Goal: Information Seeking & Learning: Learn about a topic

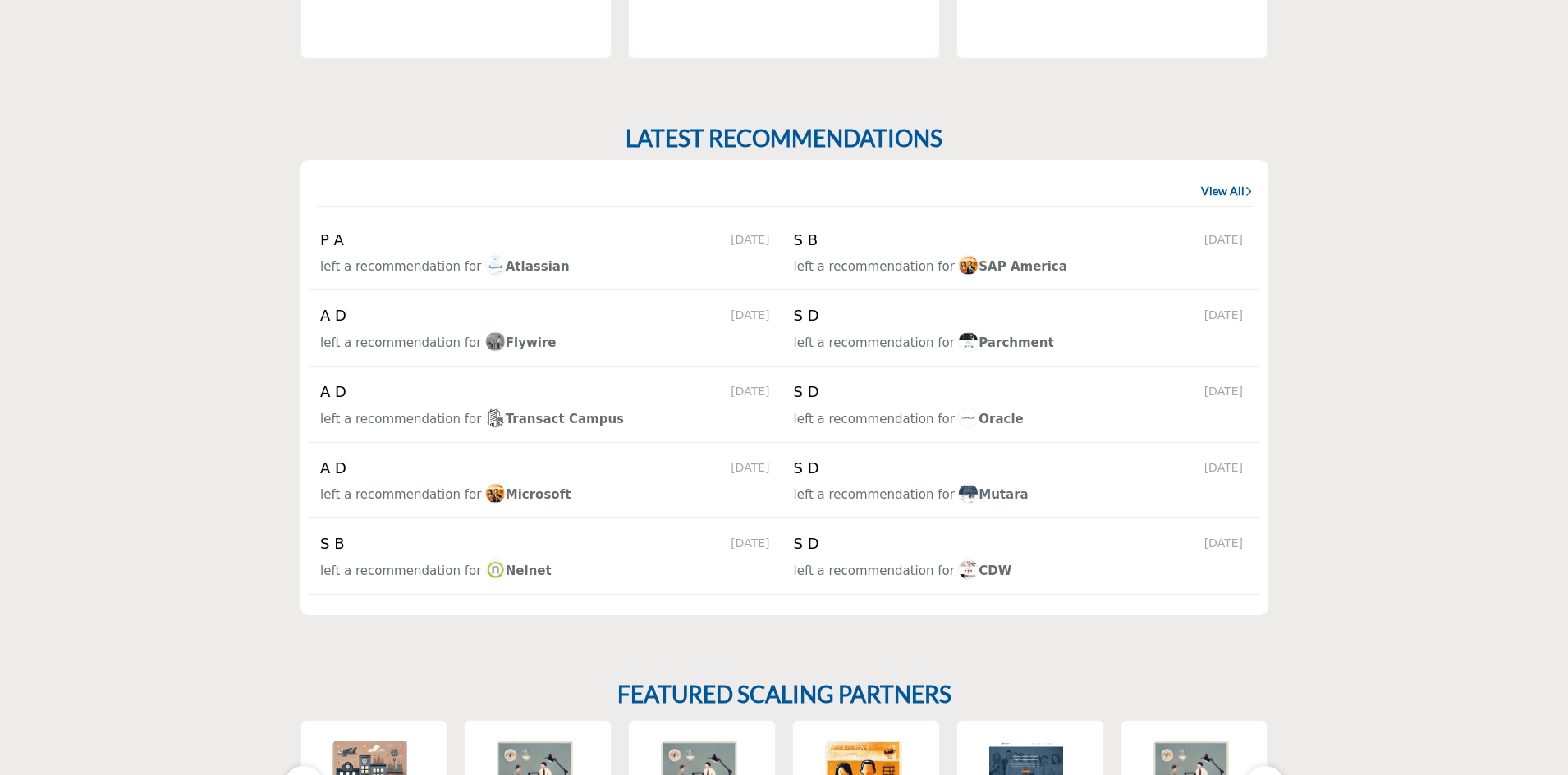
scroll to position [1559, 0]
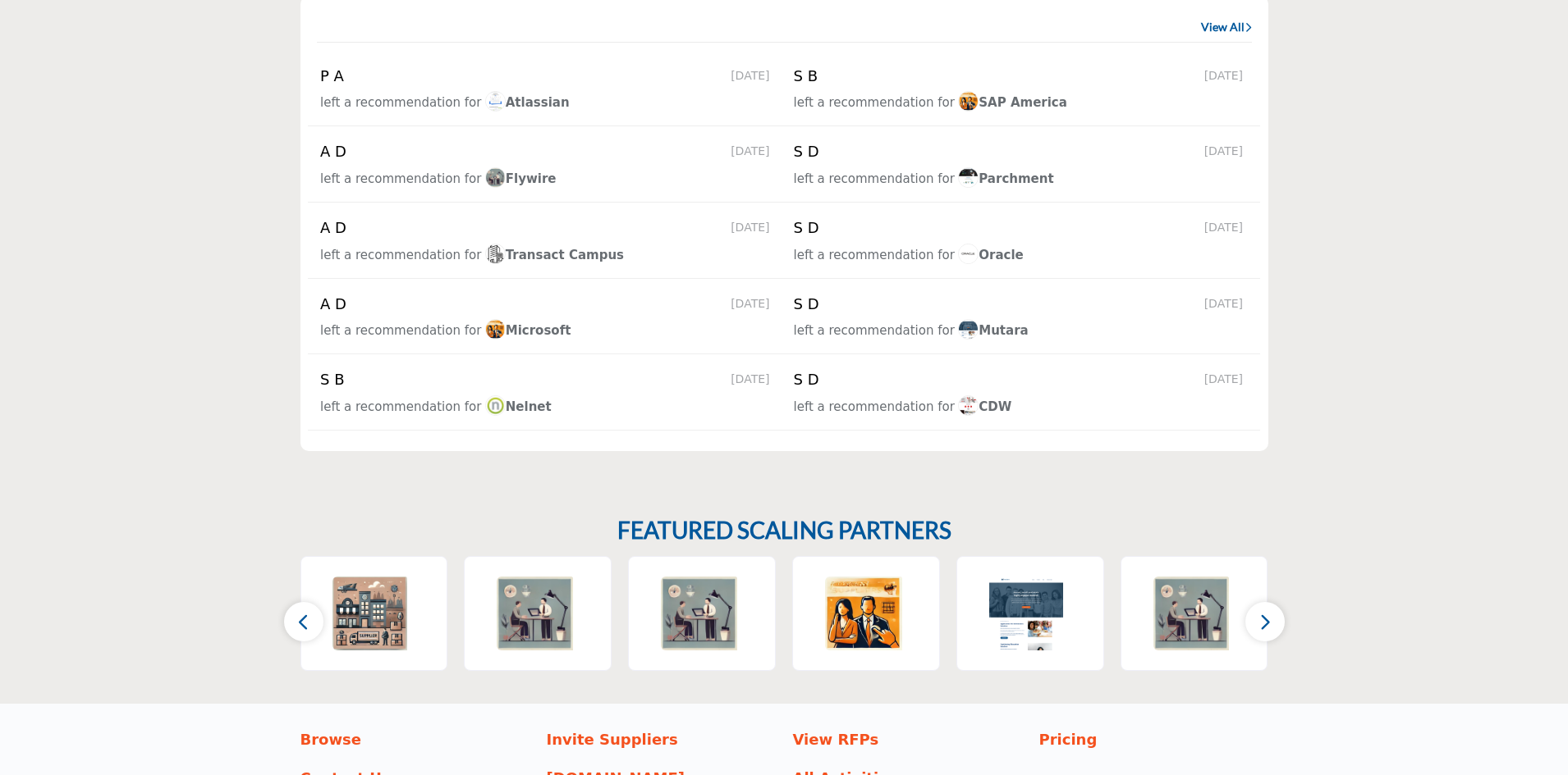
click at [1225, 31] on link "View All" at bounding box center [1226, 27] width 51 height 16
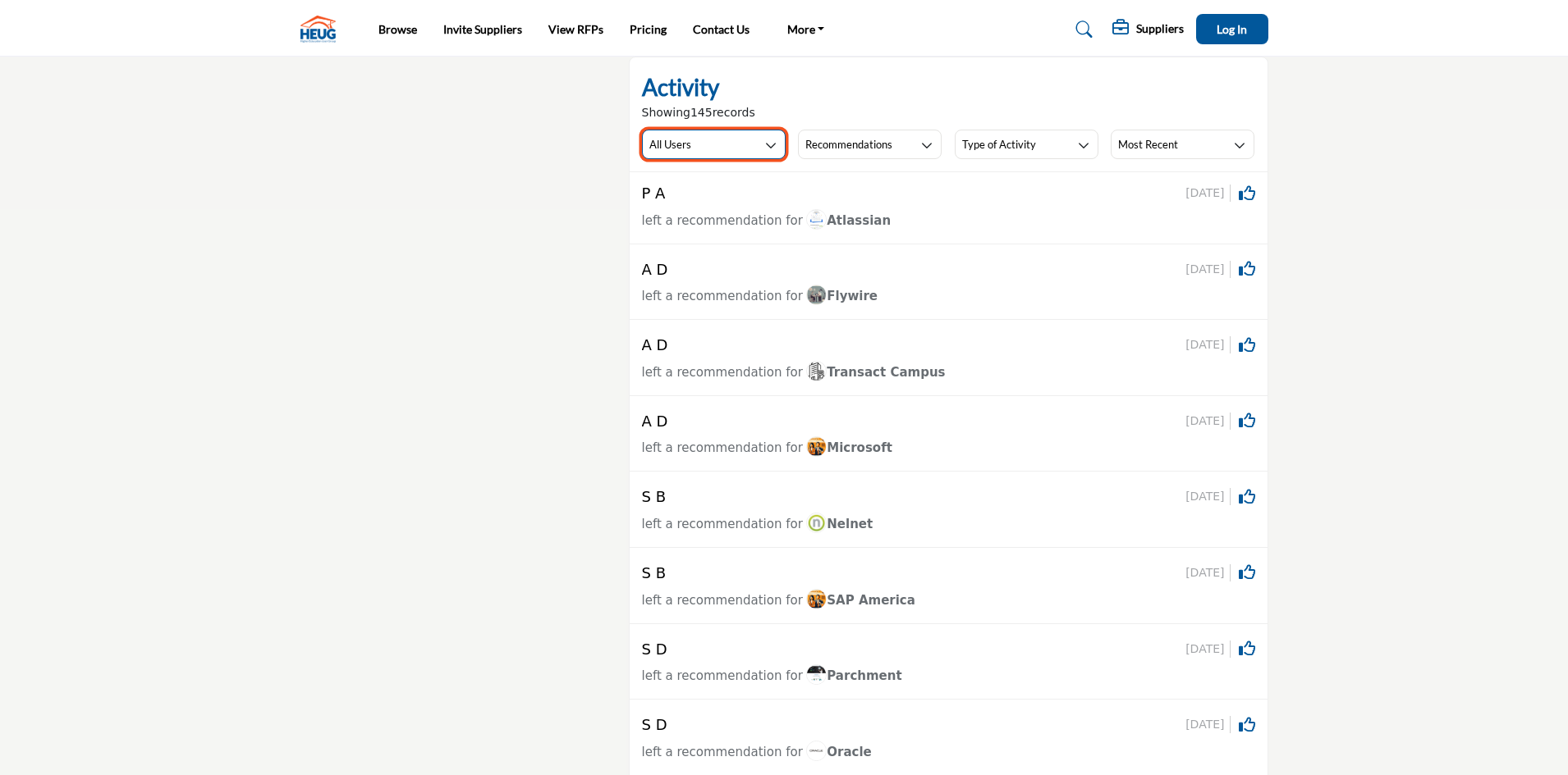
click at [733, 155] on button "All Users" at bounding box center [714, 144] width 144 height 30
click at [820, 164] on div "Activity Showing 145 records All Users All Users My Activity Member Supplier Re…" at bounding box center [949, 115] width 638 height 115
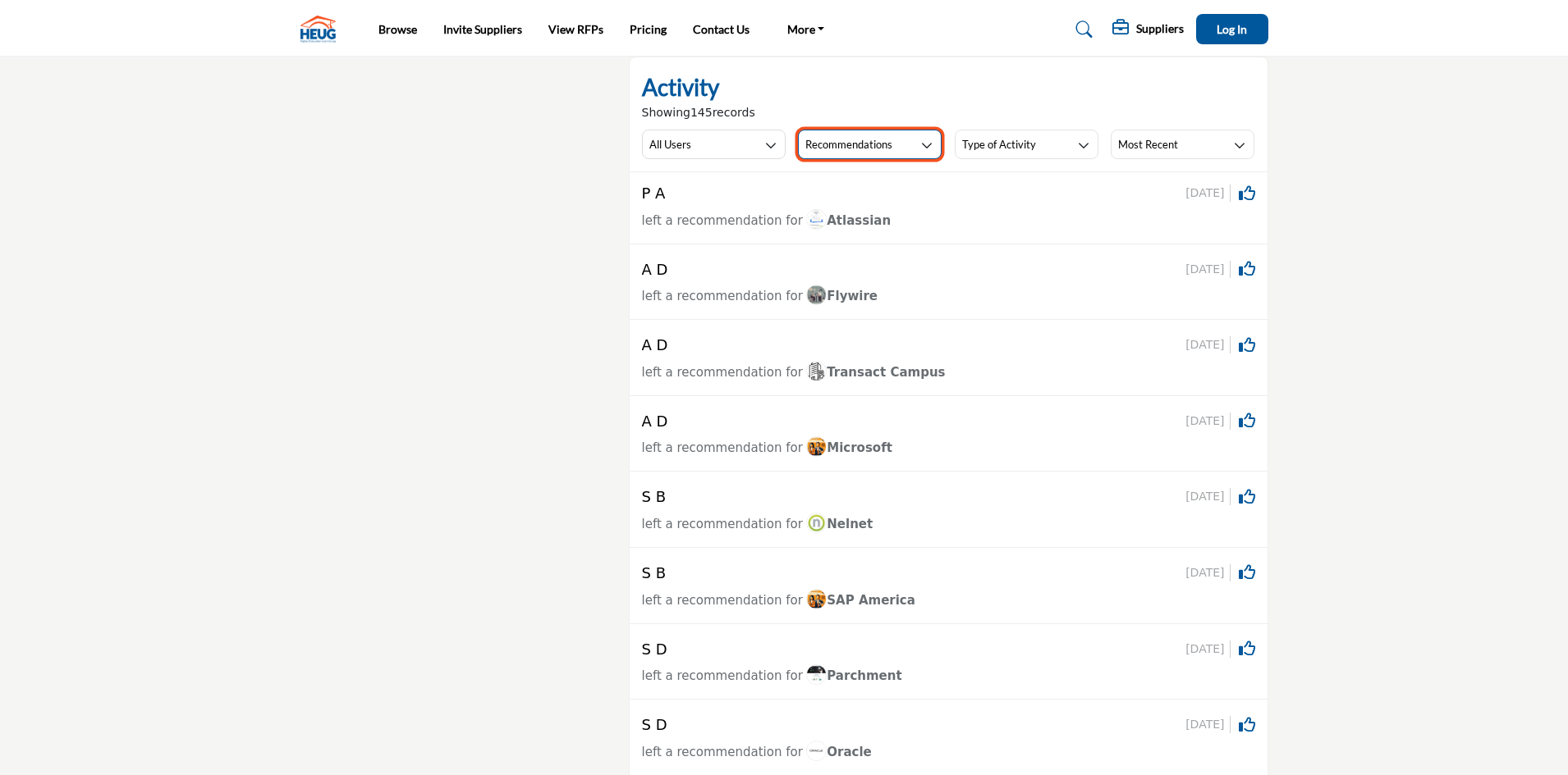
click at [850, 140] on h3 "Recommendations" at bounding box center [848, 144] width 87 height 14
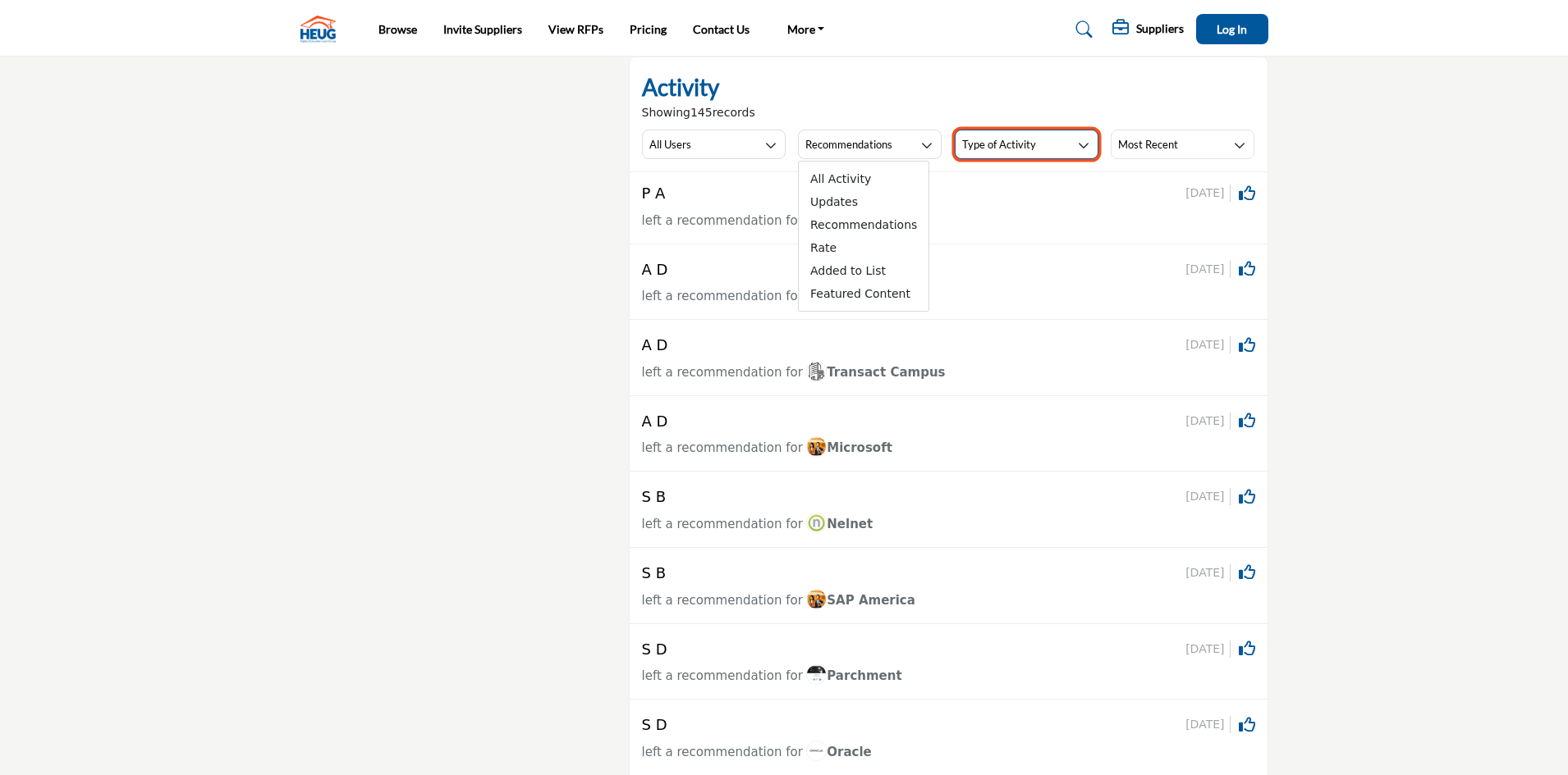
click at [1057, 138] on button "Type of Activity" at bounding box center [1027, 144] width 144 height 30
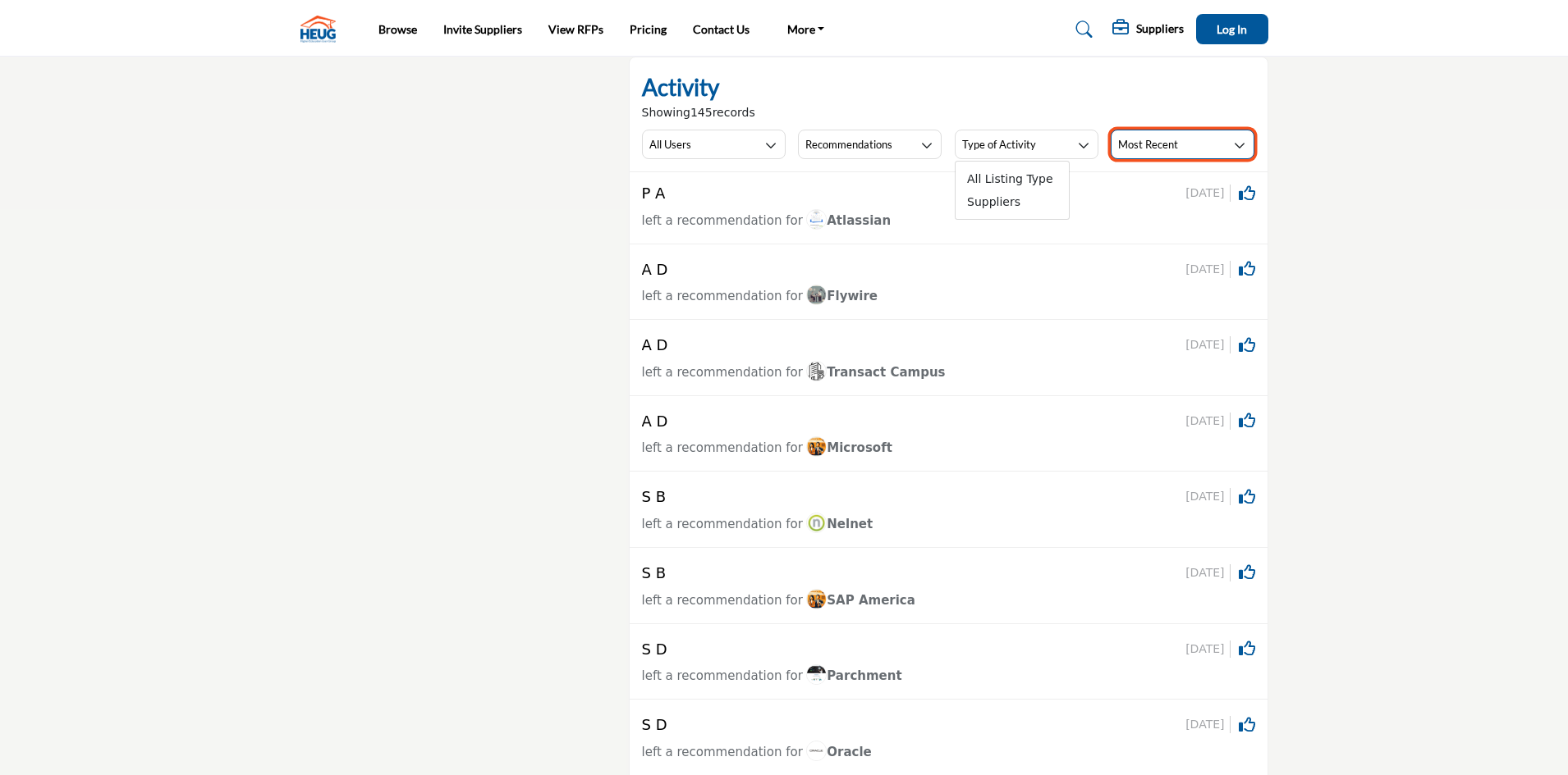
click at [1164, 138] on h3 "Most Recent" at bounding box center [1148, 144] width 60 height 14
click at [1161, 138] on h3 "Most Recent" at bounding box center [1148, 144] width 60 height 14
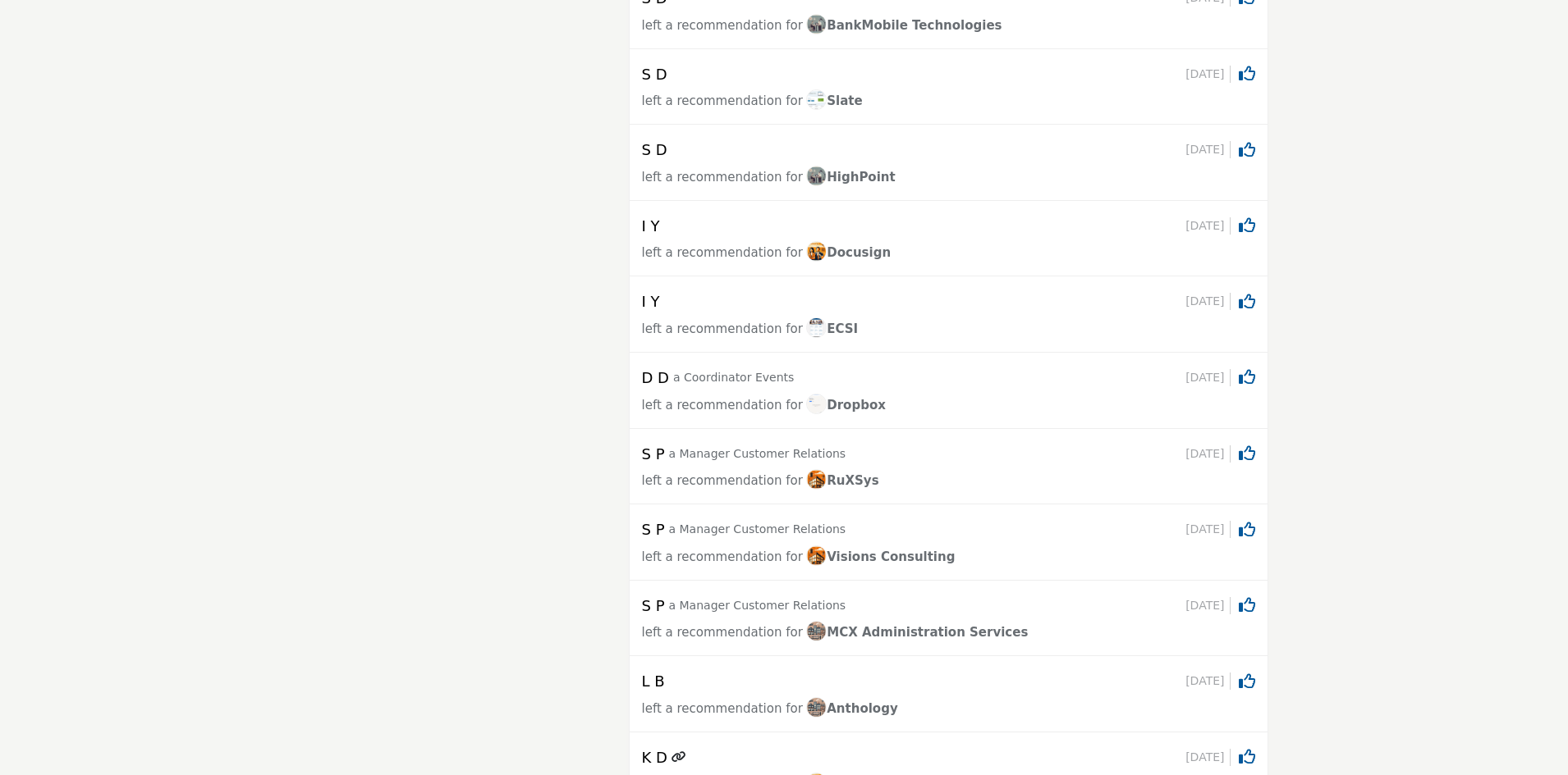
scroll to position [985, 0]
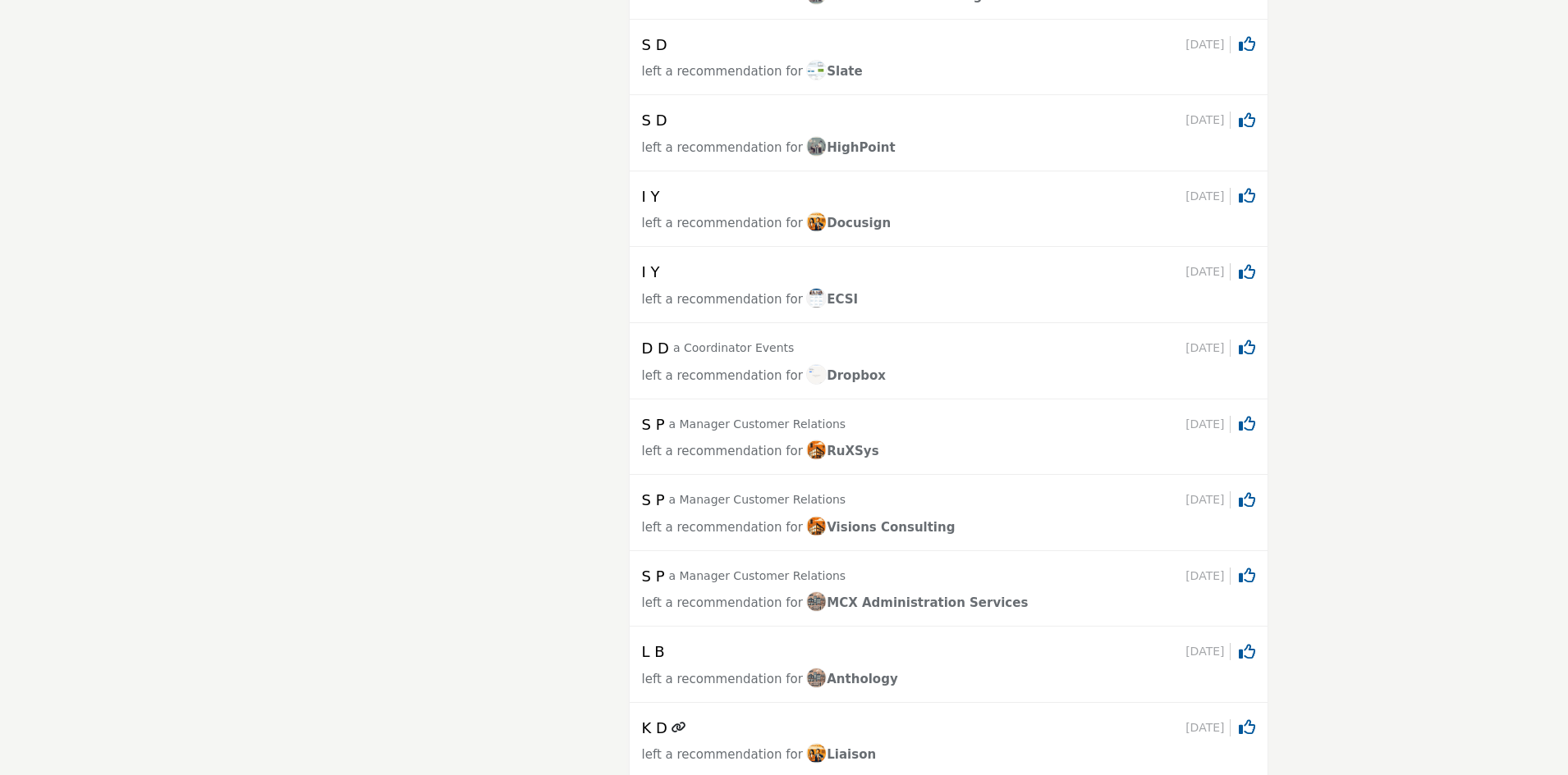
click at [846, 231] on span "Docusign" at bounding box center [848, 223] width 84 height 14
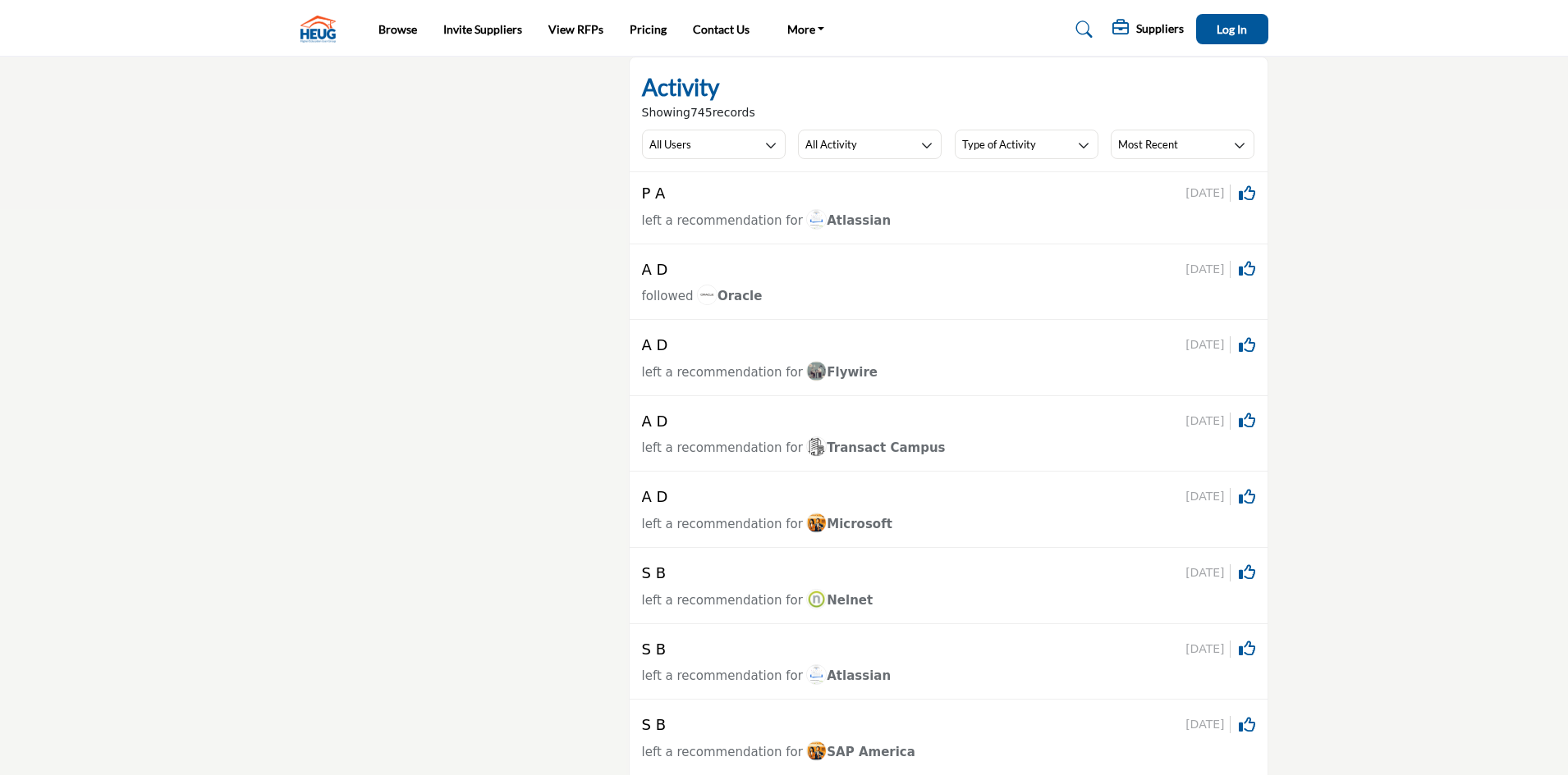
scroll to position [985, 0]
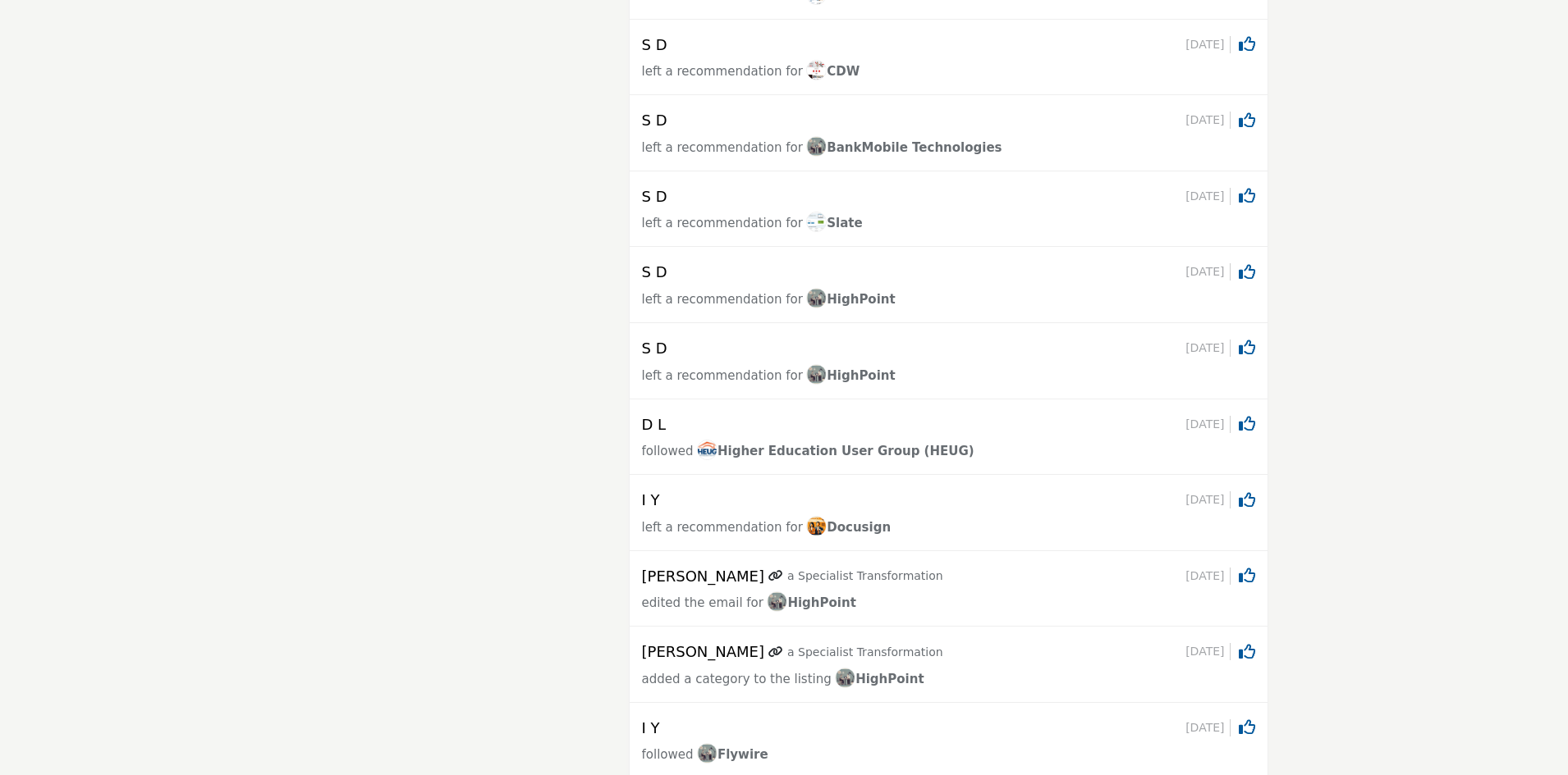
click at [649, 430] on h5 "D L" at bounding box center [653, 425] width 24 height 18
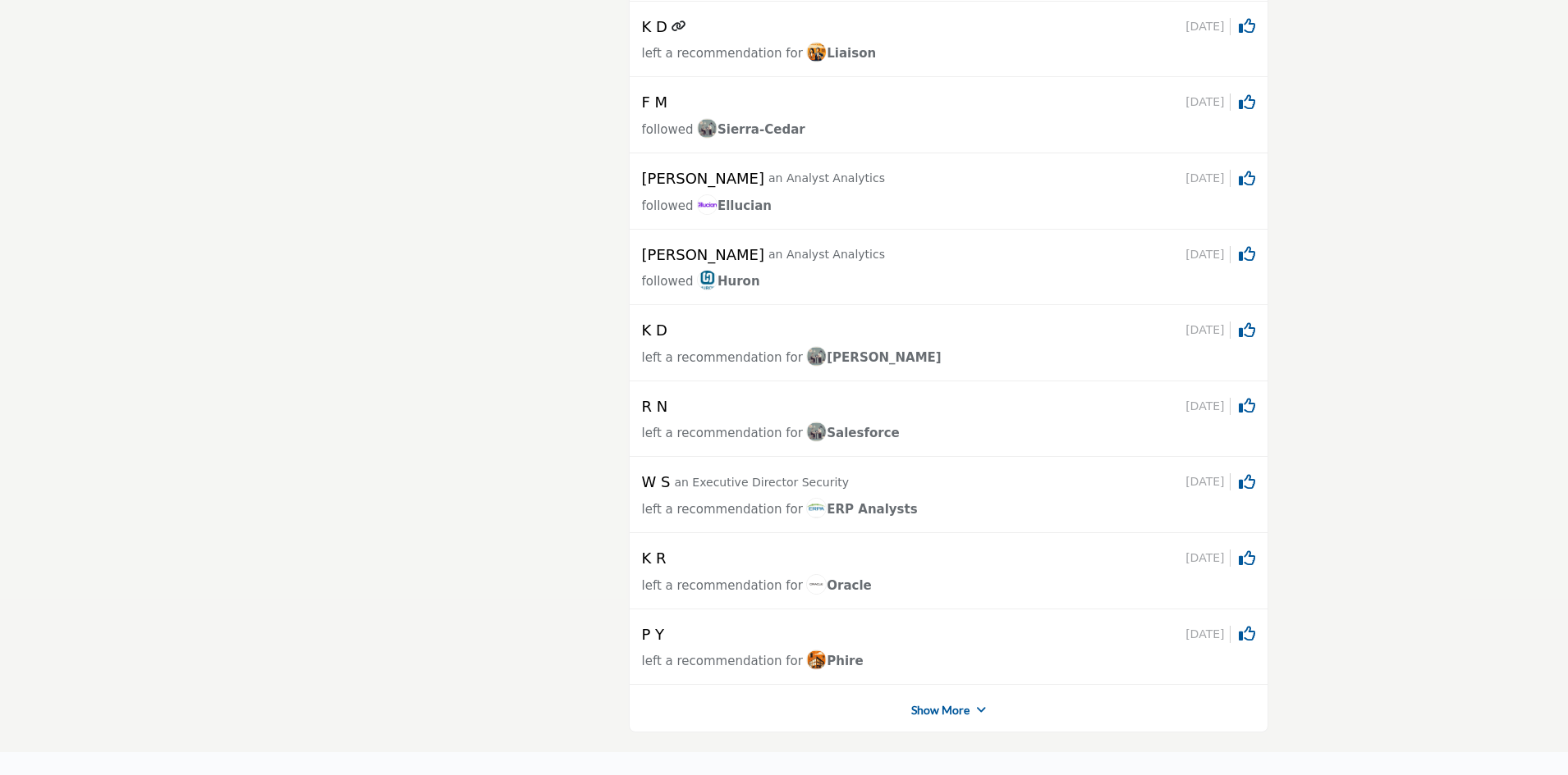
scroll to position [3691, 0]
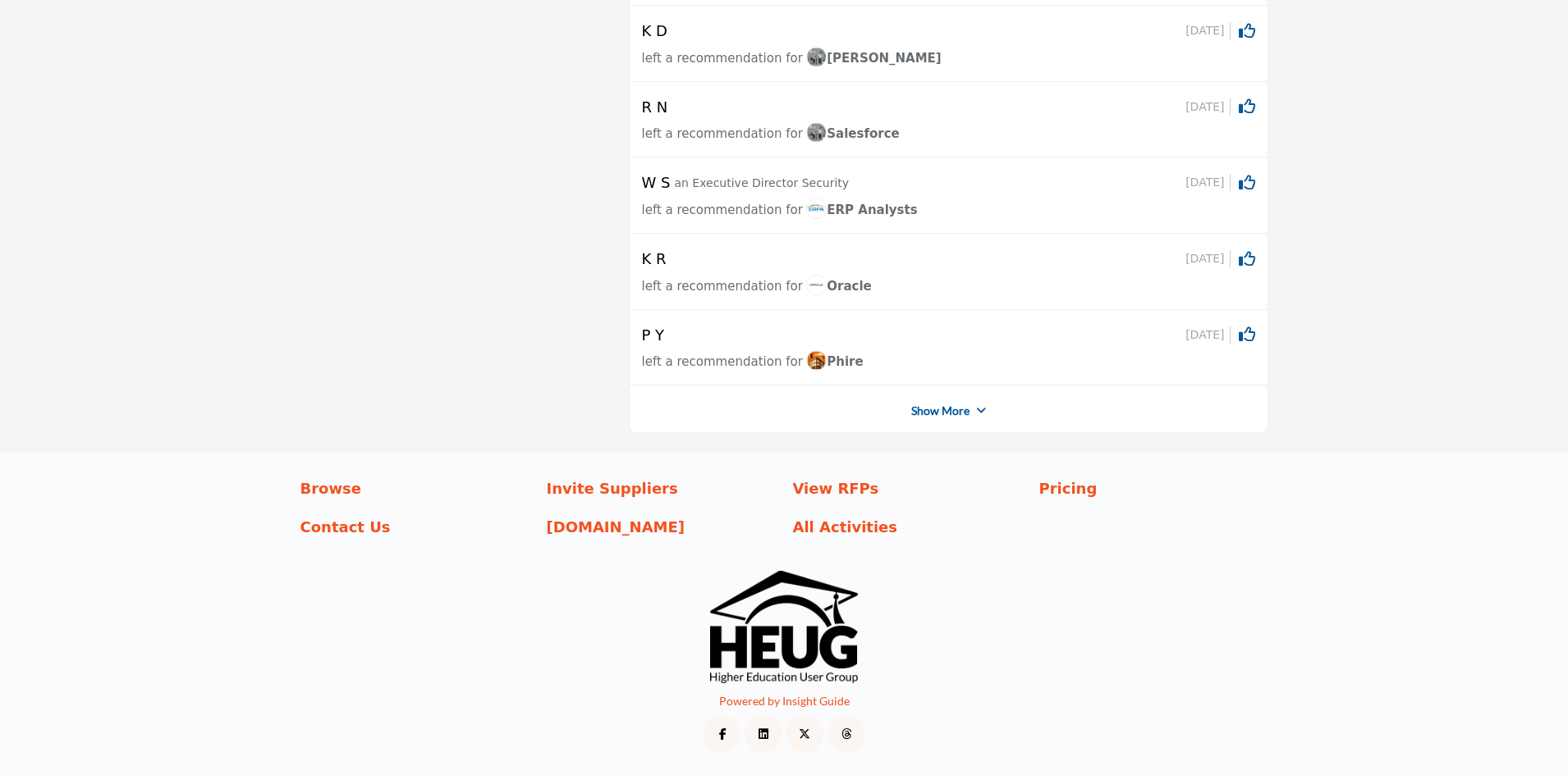
click at [943, 413] on link "Show More" at bounding box center [940, 411] width 58 height 16
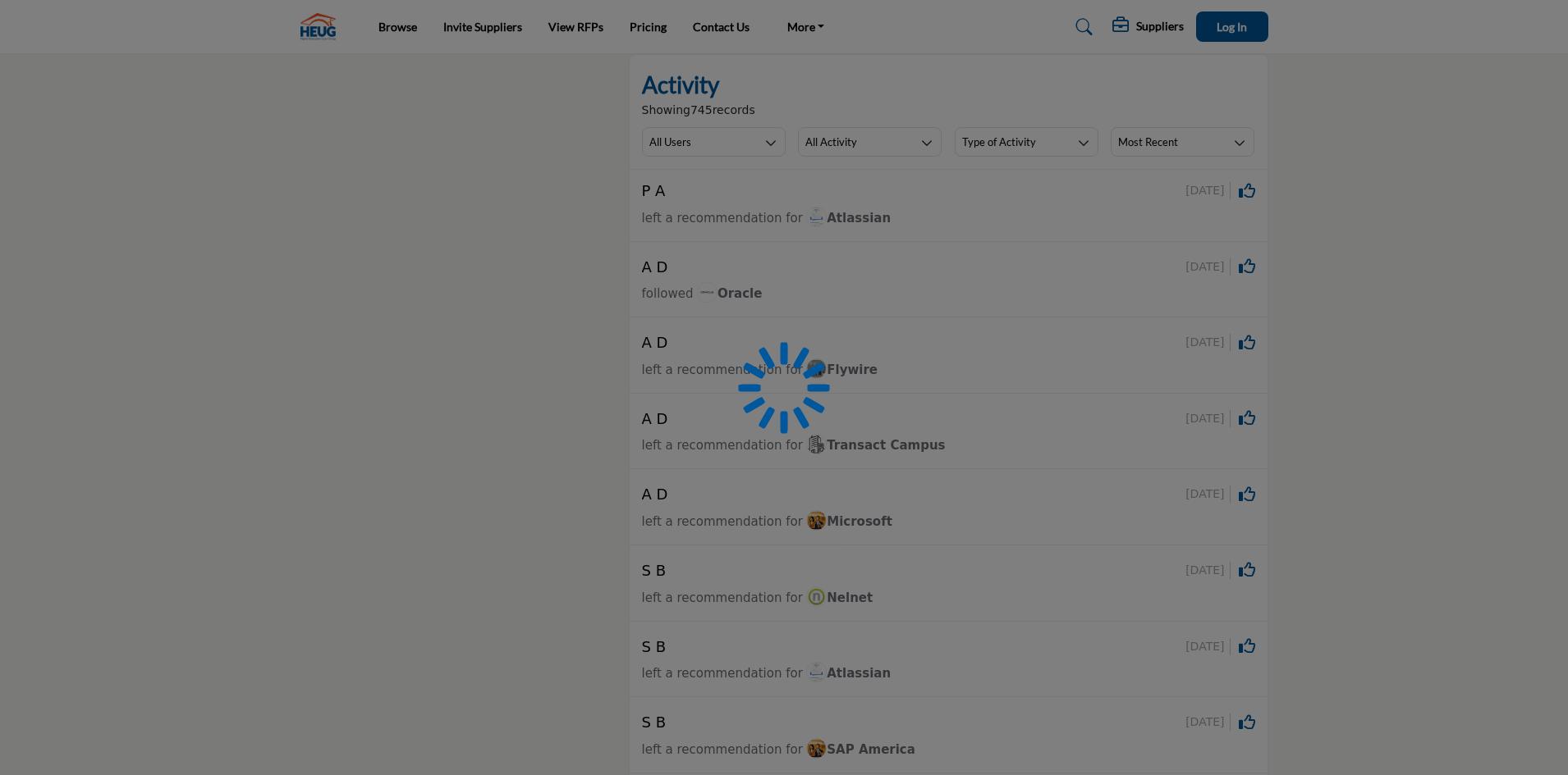
scroll to position [0, 0]
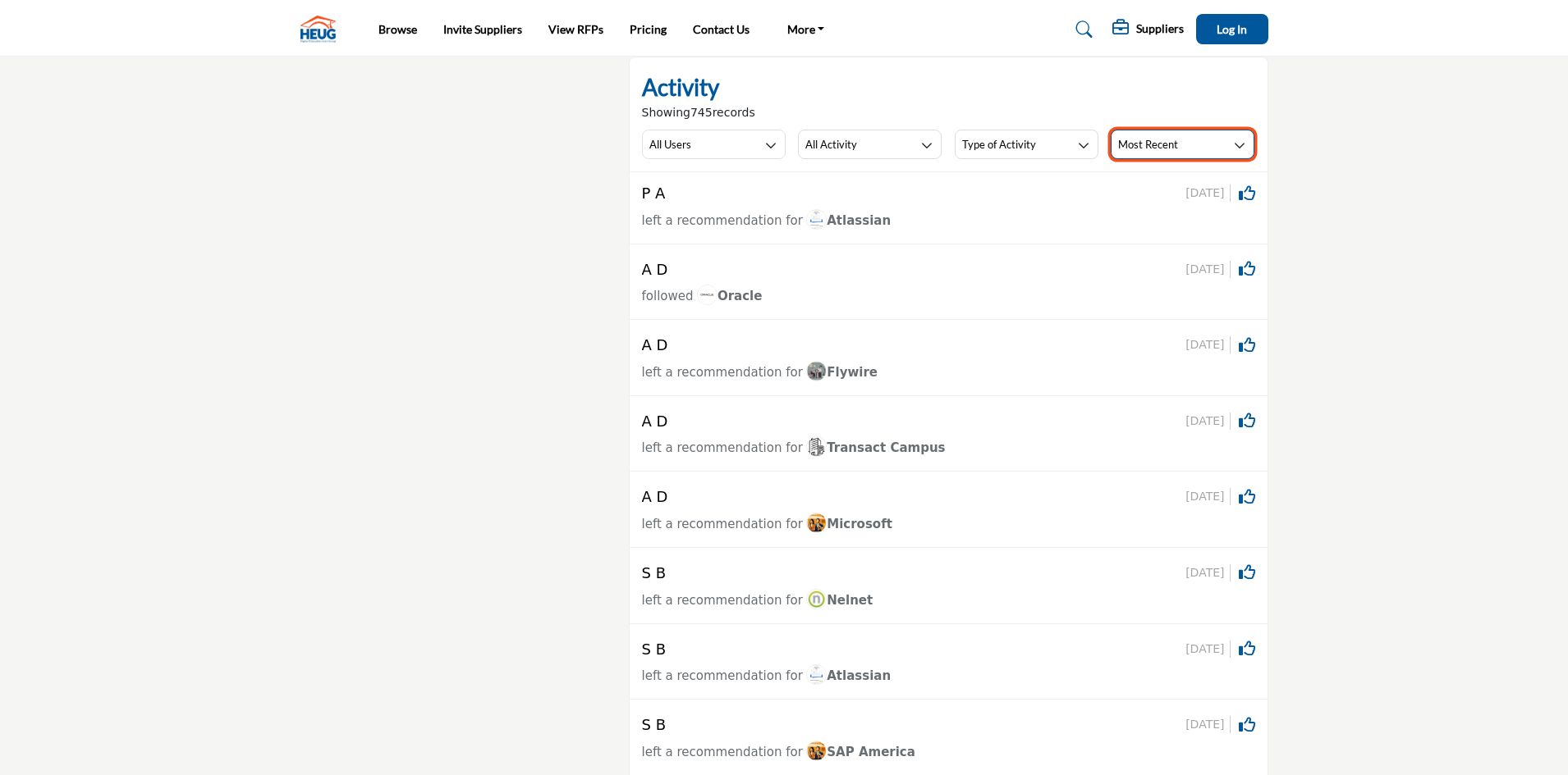
click at [1179, 140] on button "Most Recent" at bounding box center [1182, 144] width 144 height 30
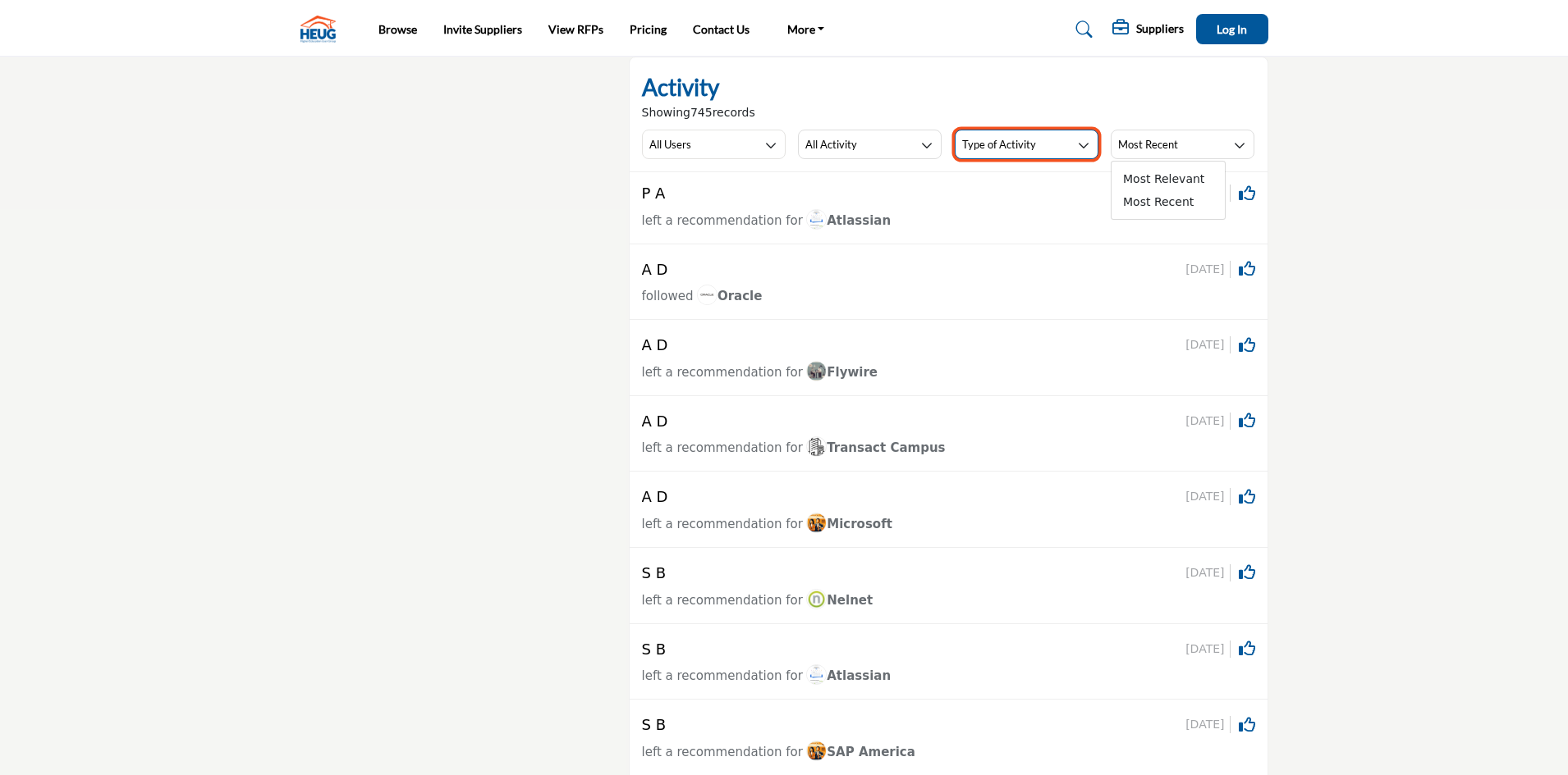
click at [1045, 152] on button "Type of Activity" at bounding box center [1027, 144] width 144 height 30
click at [976, 207] on span "Suppliers" at bounding box center [1012, 202] width 113 height 23
click at [1138, 16] on div "Suppliers Pricing Page Media Kit My Listings" at bounding box center [1190, 30] width 156 height 30
click at [1138, 29] on h5 "Suppliers" at bounding box center [1160, 29] width 48 height 14
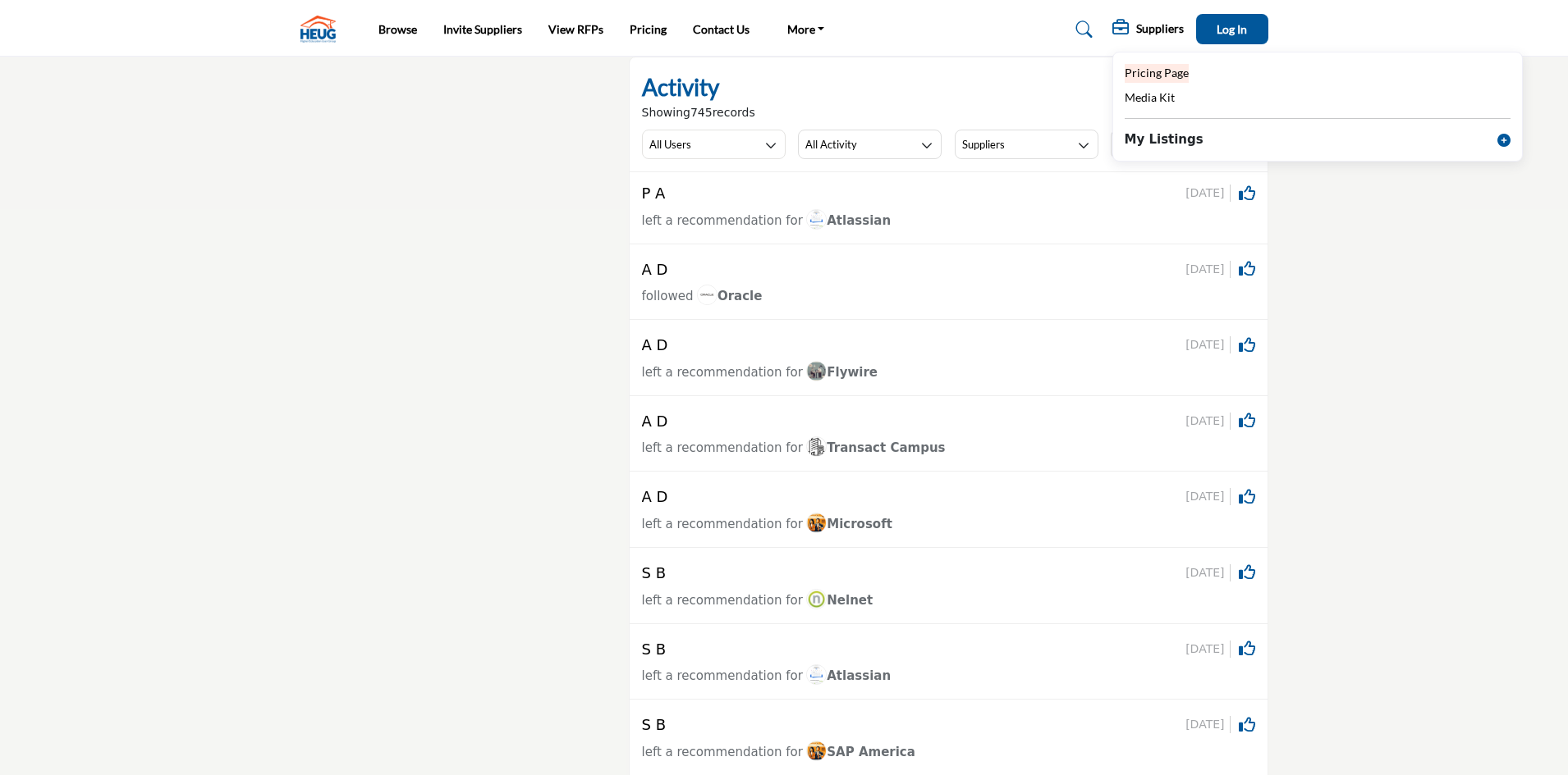
click at [1140, 68] on span "Pricing Page" at bounding box center [1156, 73] width 64 height 14
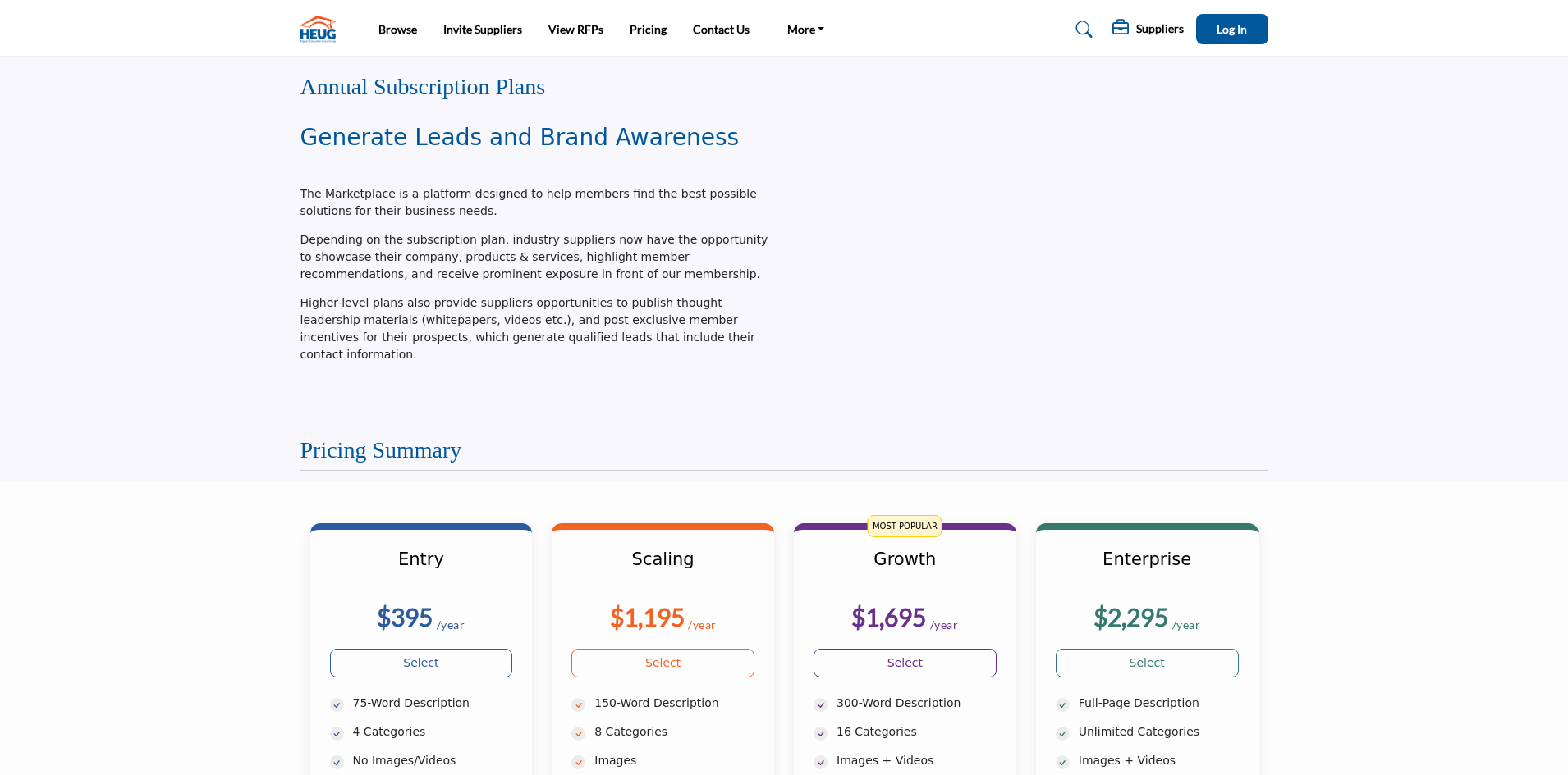
click at [328, 27] on img at bounding box center [322, 29] width 43 height 27
